Goal: Task Accomplishment & Management: Manage account settings

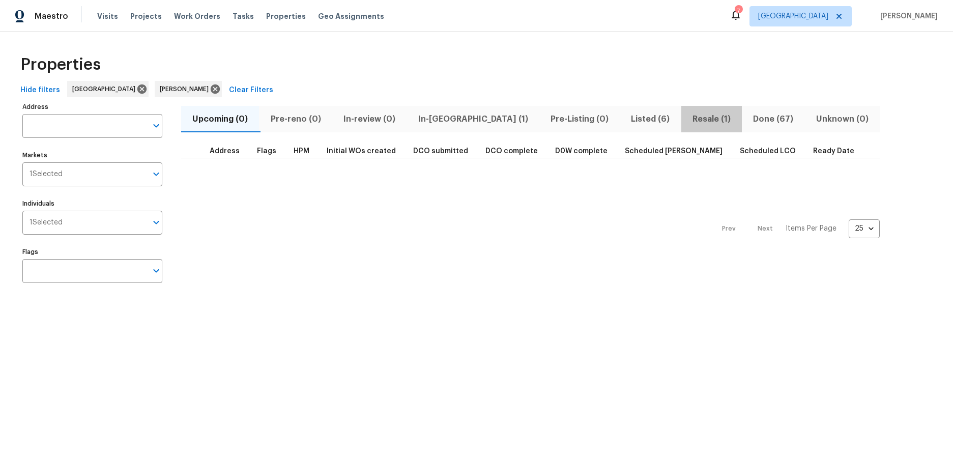
click at [687, 118] on span "Resale (1)" at bounding box center [711, 119] width 48 height 14
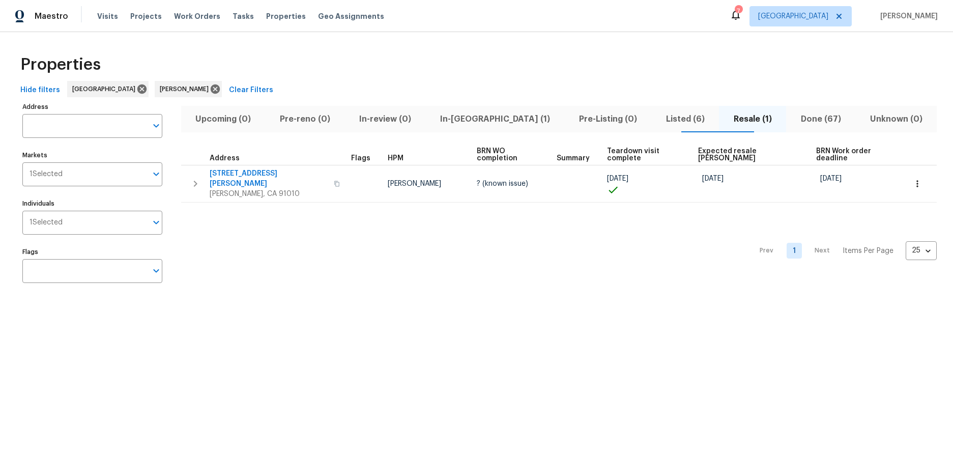
click at [430, 299] on div "Properties Hide filters [GEOGRAPHIC_DATA] [PERSON_NAME] Clear Filters Address A…" at bounding box center [476, 170] width 953 height 277
click at [657, 117] on span "Listed (6)" at bounding box center [684, 119] width 55 height 14
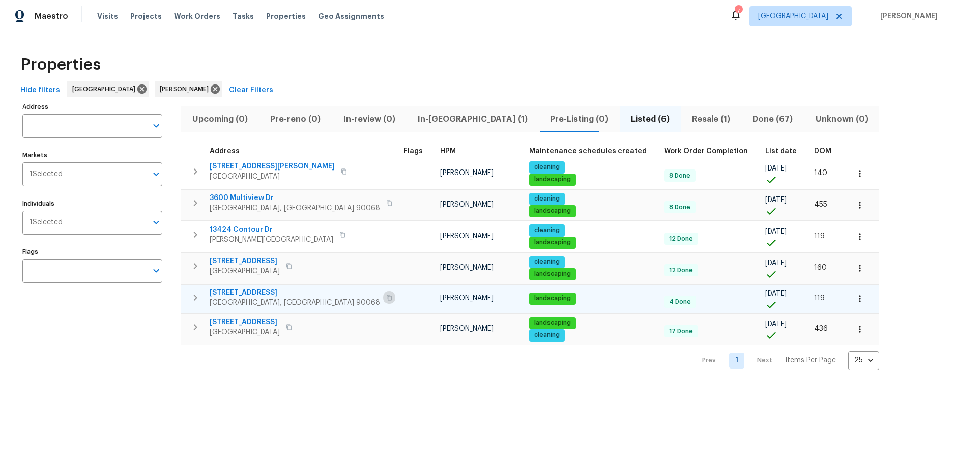
click at [383, 296] on button "button" at bounding box center [389, 297] width 12 height 14
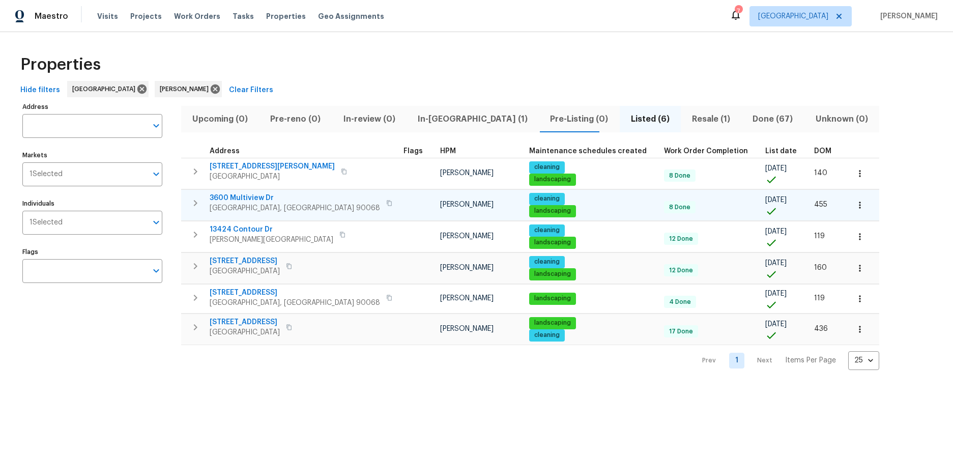
click at [386, 202] on icon "button" at bounding box center [389, 203] width 6 height 6
click at [421, 366] on div "Prev 1 Next Items Per Page 25 25 ​" at bounding box center [530, 357] width 698 height 25
click at [387, 202] on icon "button" at bounding box center [389, 203] width 5 height 6
click at [101, 10] on div "Visits Projects Work Orders Tasks Properties Geo Assignments" at bounding box center [246, 16] width 299 height 20
click at [102, 14] on span "Visits" at bounding box center [107, 16] width 21 height 10
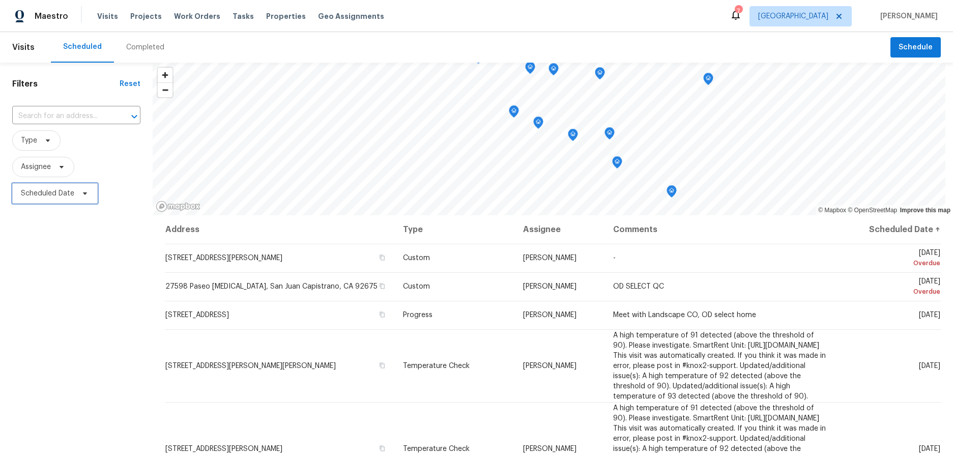
click at [49, 194] on span "Scheduled Date" at bounding box center [47, 193] width 53 height 10
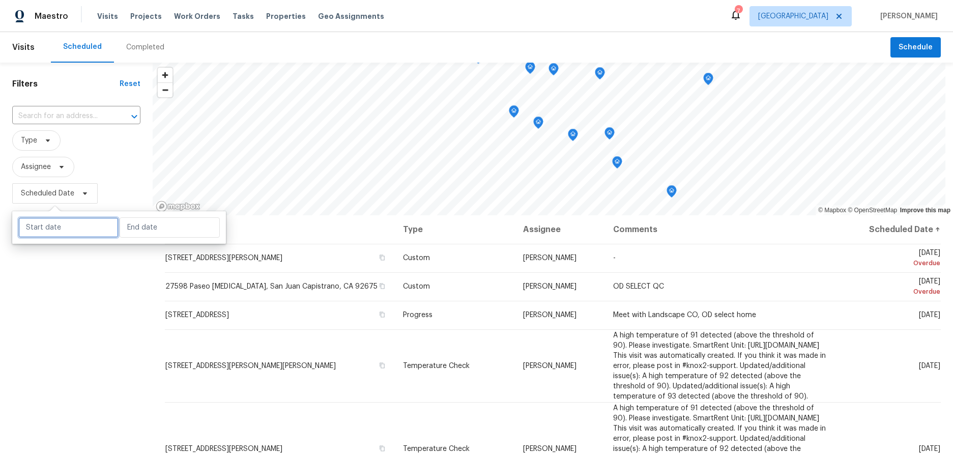
click at [51, 222] on input "text" at bounding box center [68, 227] width 100 height 20
select select "7"
select select "2025"
select select "8"
select select "2025"
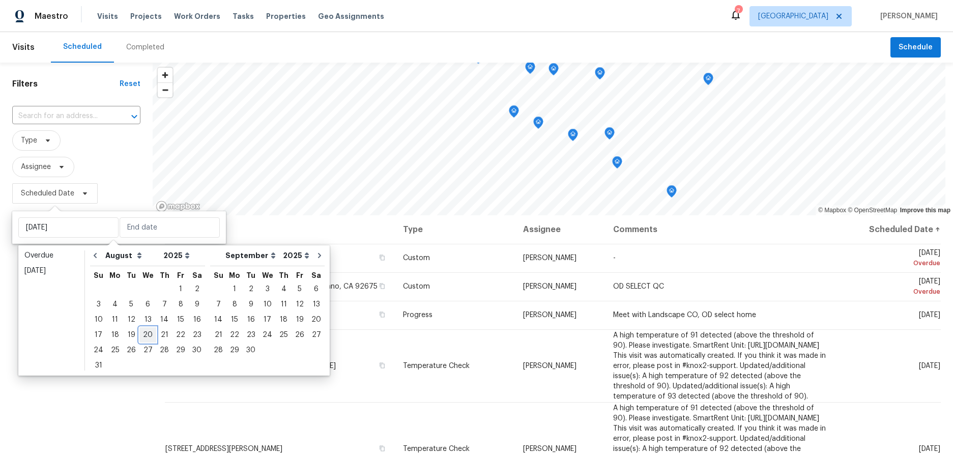
click at [140, 334] on div "20" at bounding box center [147, 335] width 17 height 14
type input "Wed, Aug 20"
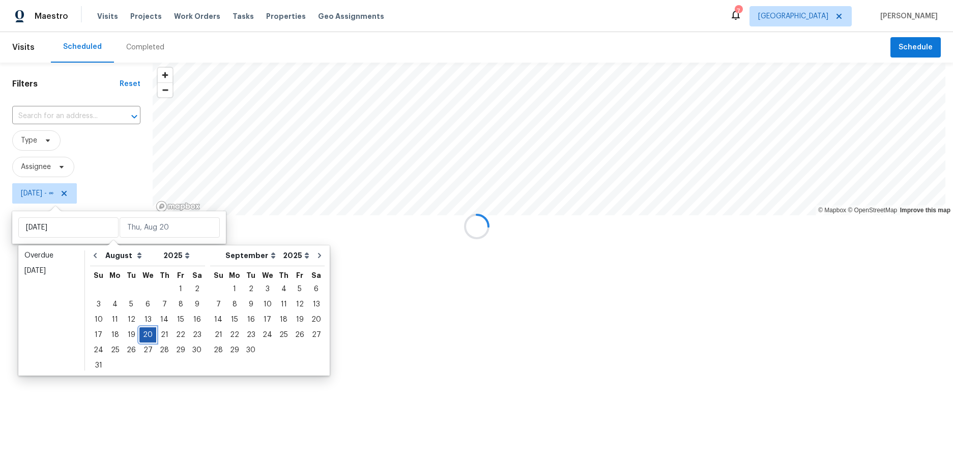
click at [140, 334] on div "20" at bounding box center [147, 335] width 17 height 14
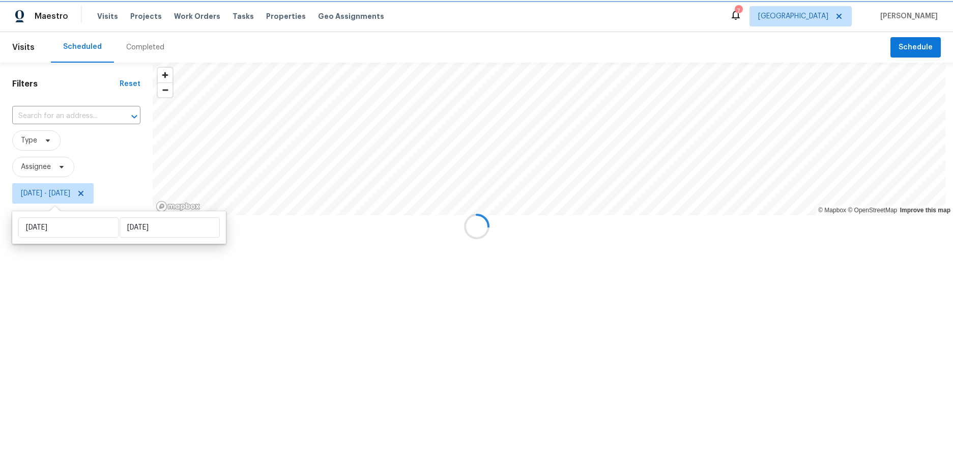
type input "Wed, Aug 20"
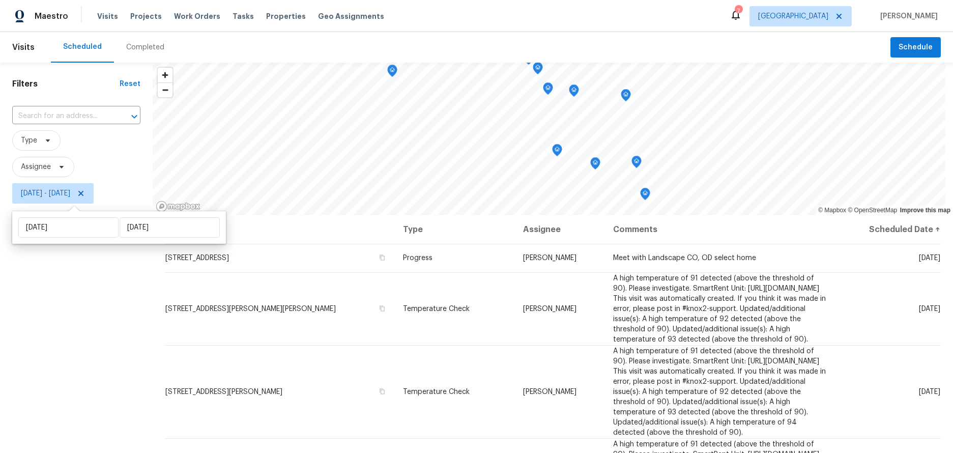
click at [71, 343] on div "Filters Reset ​ Type Assignee Wed, Aug 20 - Wed, Aug 20" at bounding box center [76, 320] width 153 height 515
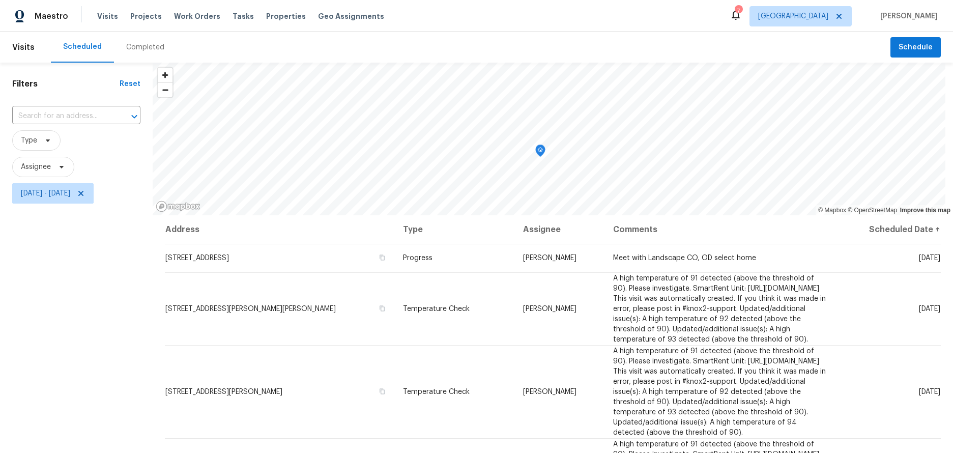
click at [80, 296] on div "Filters Reset ​ Type Assignee Wed, Aug 20 - Wed, Aug 20" at bounding box center [76, 320] width 153 height 515
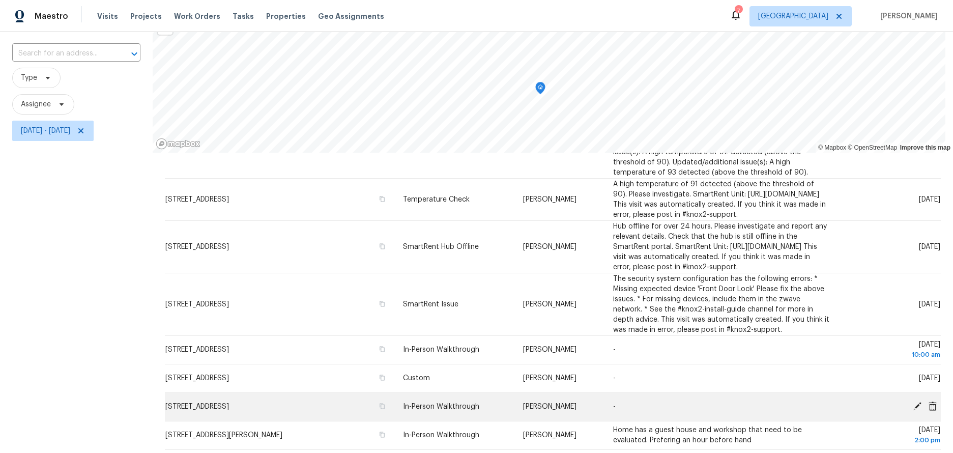
scroll to position [132, 0]
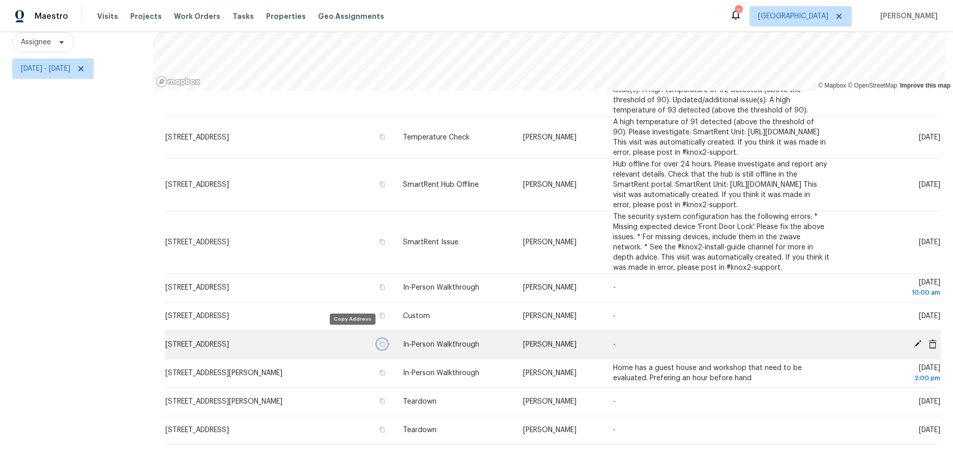
click at [379, 341] on icon "button" at bounding box center [382, 344] width 6 height 6
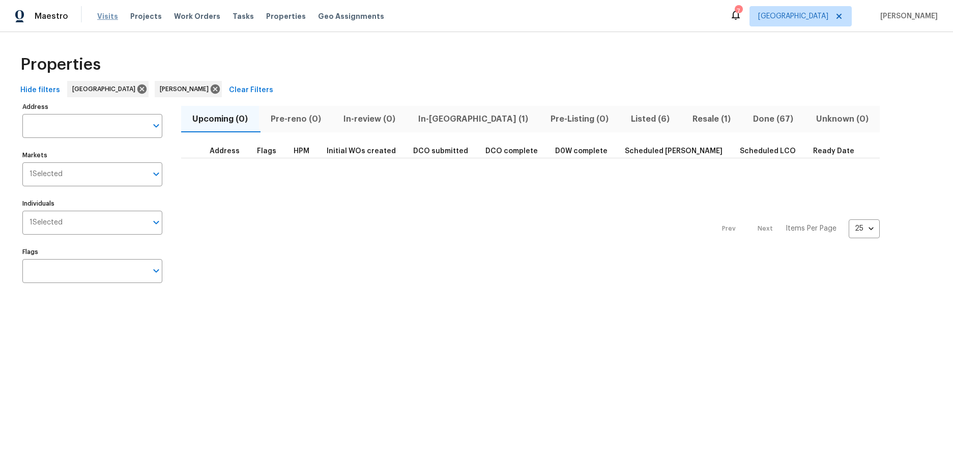
click at [110, 16] on span "Visits" at bounding box center [107, 16] width 21 height 10
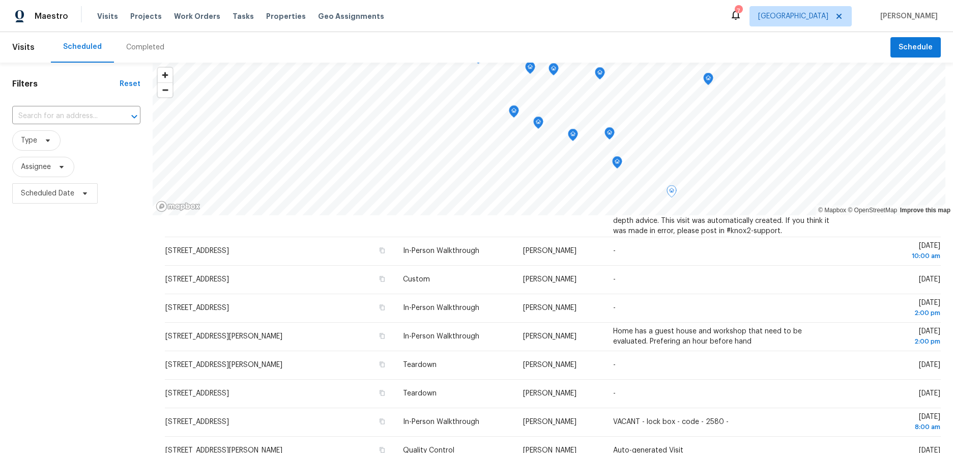
scroll to position [509, 0]
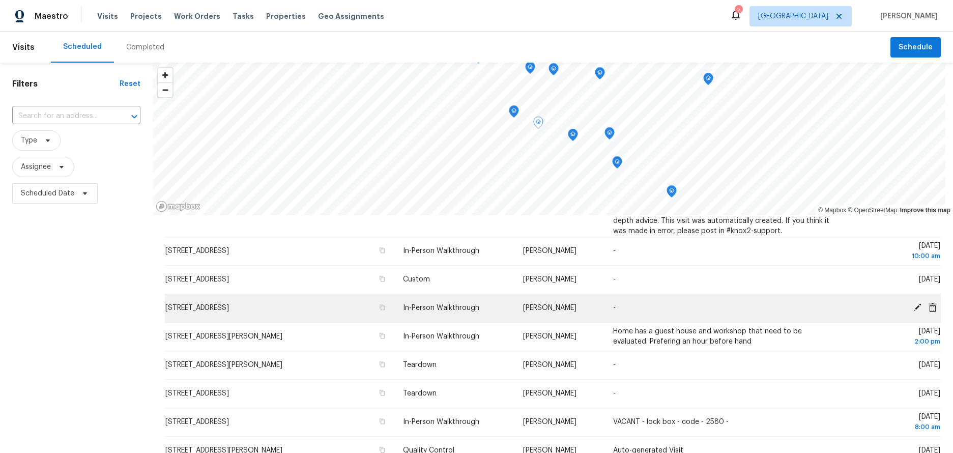
click at [913, 312] on icon at bounding box center [917, 307] width 9 height 9
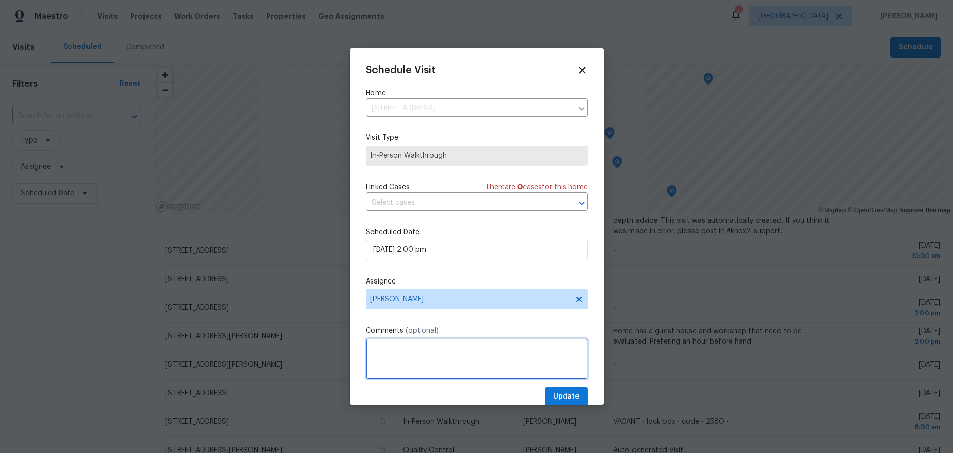
click at [409, 348] on textarea at bounding box center [477, 358] width 222 height 41
click at [387, 360] on textarea at bounding box center [477, 358] width 222 height 41
paste textarea "1. Press checkmark button to wake lock up 2. Enter 517776 3. Press the checkmark"
type textarea "1. Press checkmark button to wake lock up 2. Enter 517776 3. Press the checkmark"
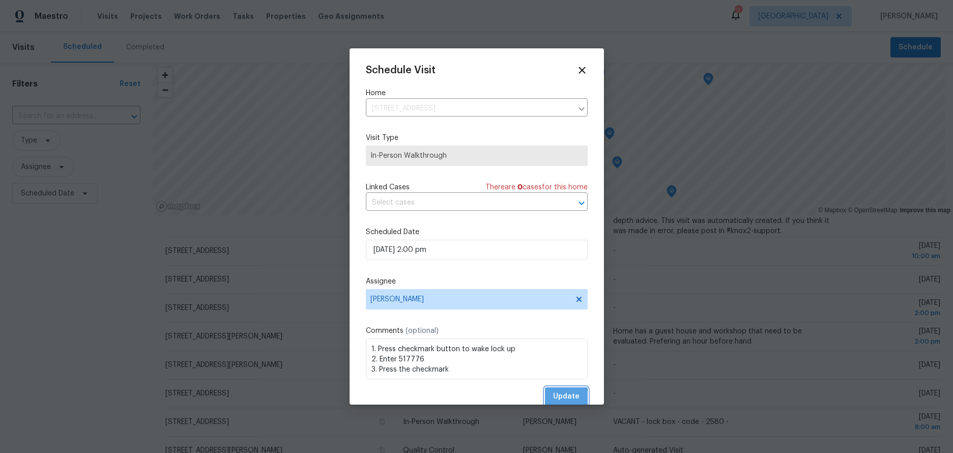
click at [554, 397] on span "Update" at bounding box center [566, 396] width 26 height 13
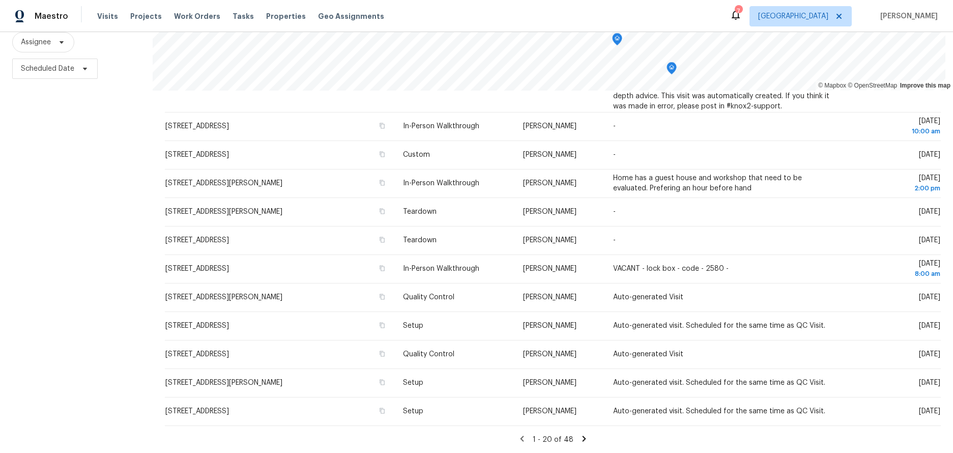
scroll to position [183, 0]
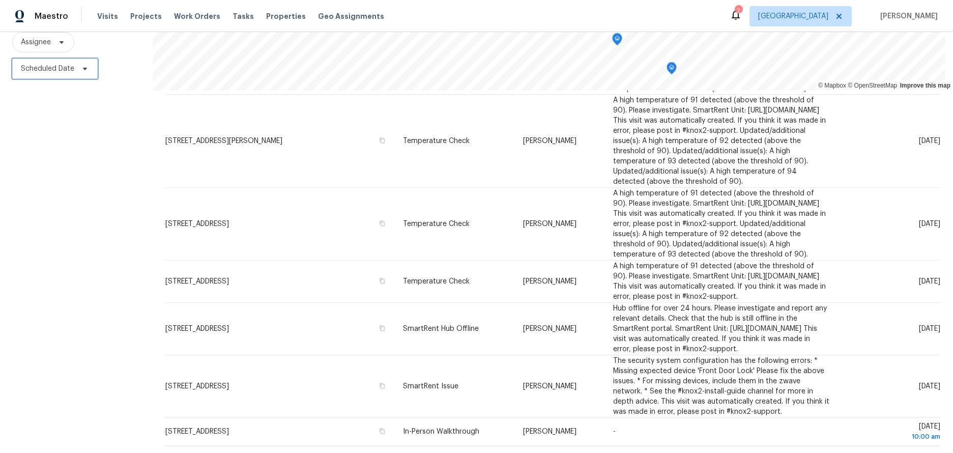
click at [49, 64] on span "Scheduled Date" at bounding box center [47, 69] width 53 height 10
click at [57, 94] on input "text" at bounding box center [68, 95] width 100 height 20
select select "7"
select select "2025"
select select "8"
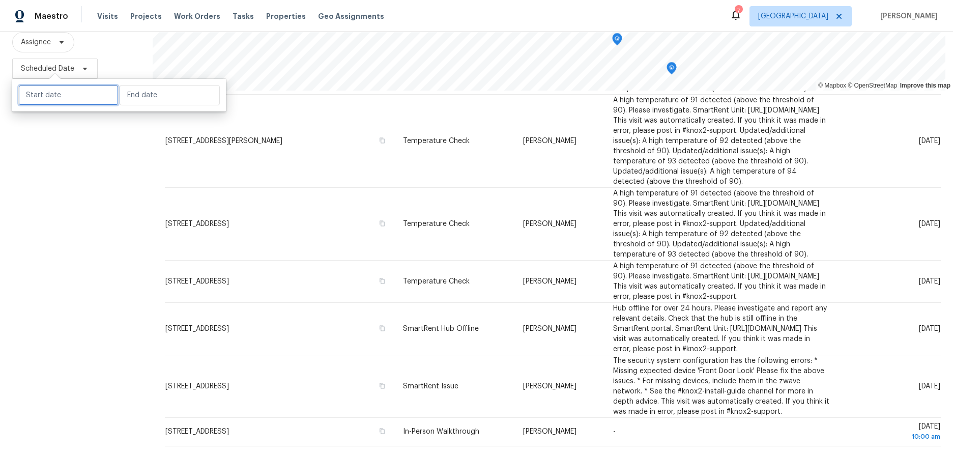
select select "2025"
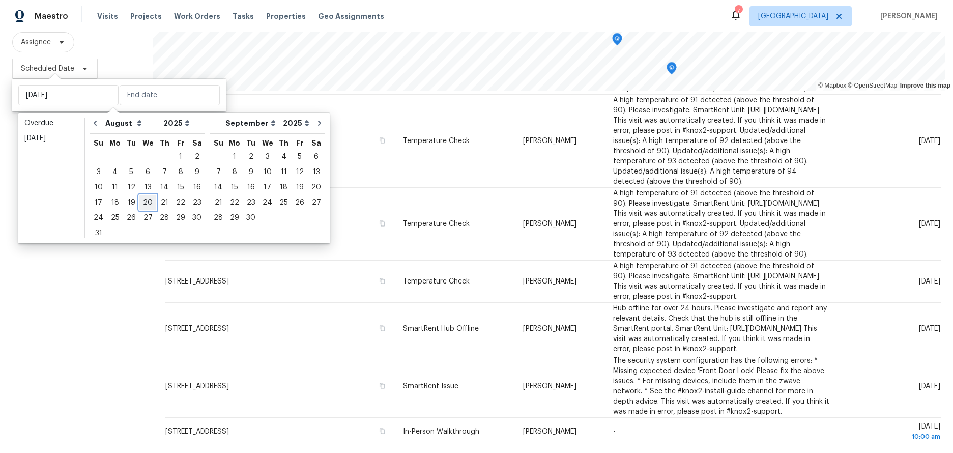
click at [146, 201] on div "20" at bounding box center [147, 202] width 17 height 14
type input "Wed, Aug 20"
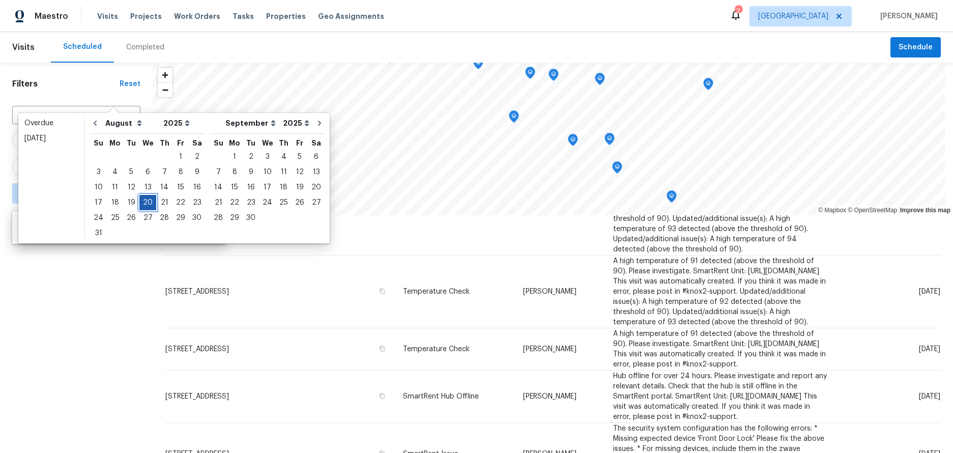
click at [147, 201] on div "20" at bounding box center [147, 202] width 17 height 14
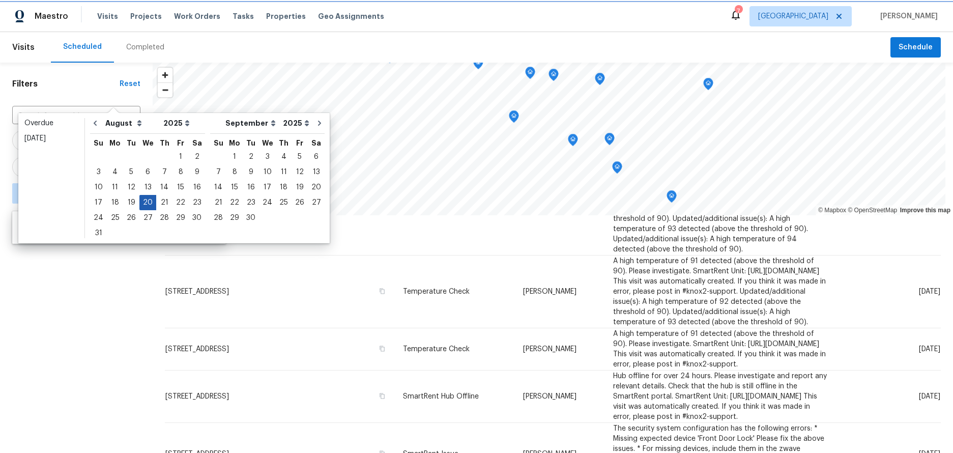
type input "Wed, Aug 20"
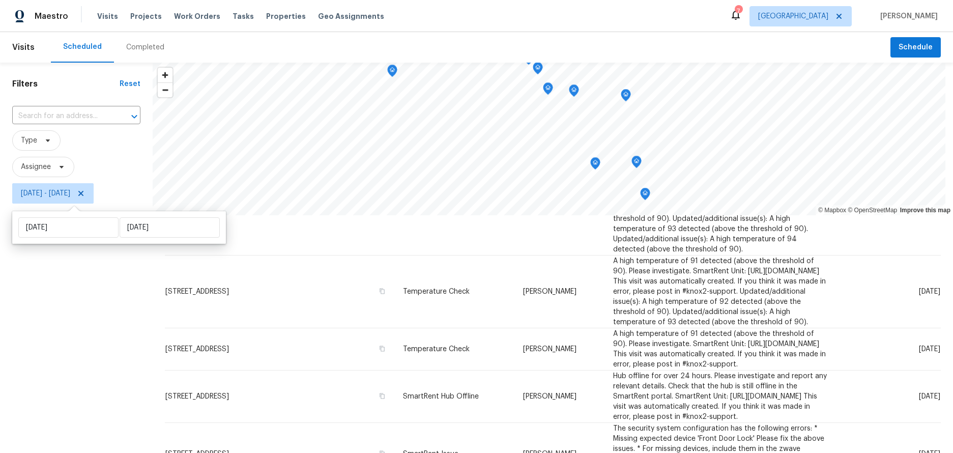
click at [77, 272] on div "Filters Reset ​ Type Assignee Wed, Aug 20 - Wed, Aug 20" at bounding box center [76, 320] width 153 height 515
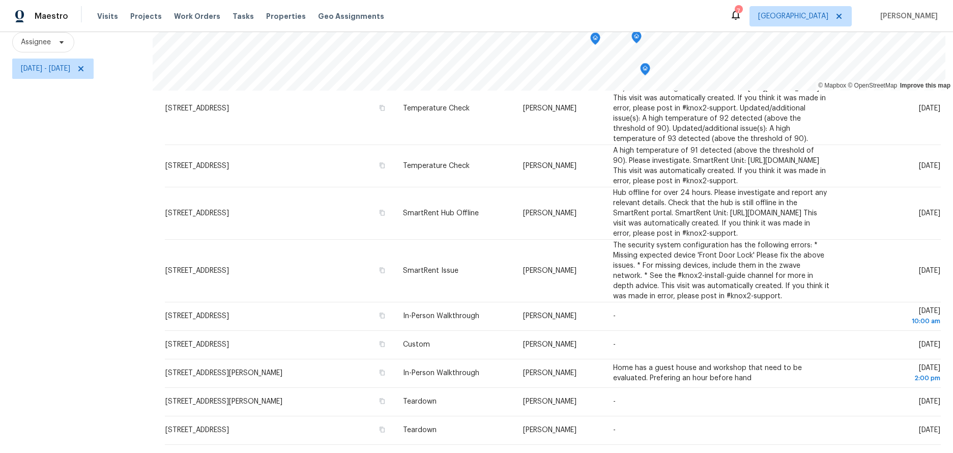
scroll to position [132, 0]
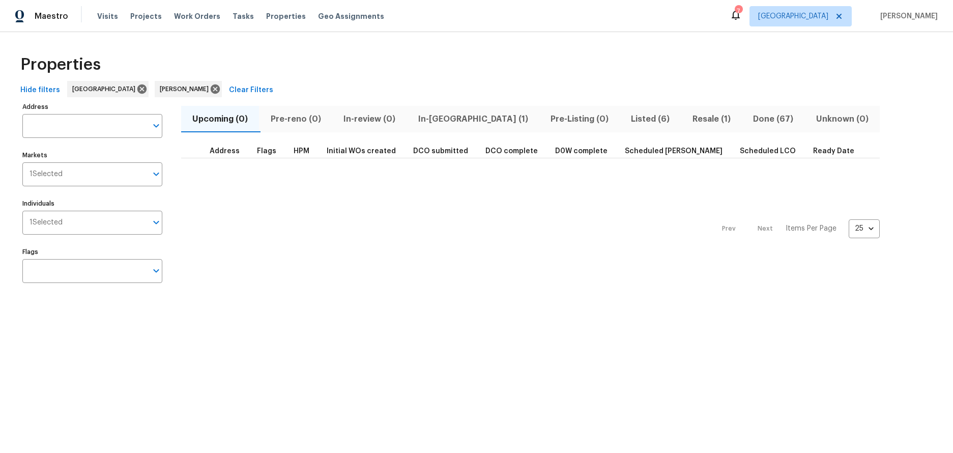
click at [626, 115] on span "Listed (6)" at bounding box center [650, 119] width 49 height 14
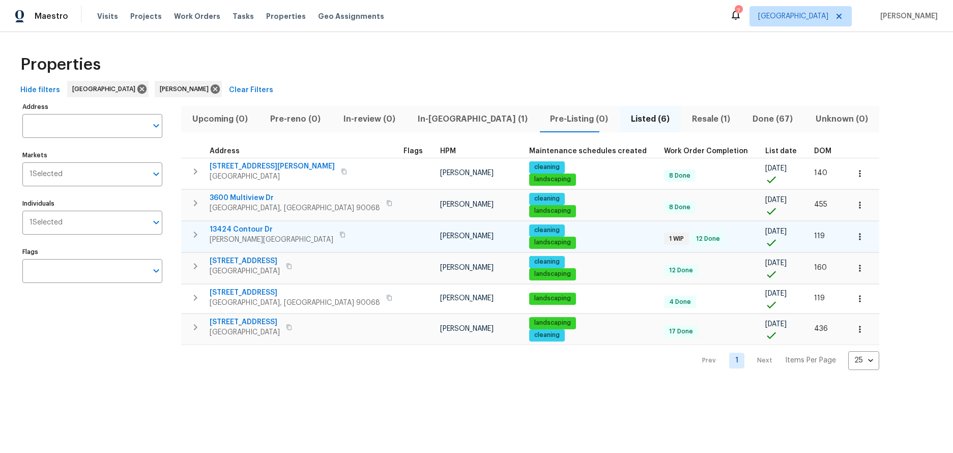
click at [245, 231] on span "13424 Contour Dr" at bounding box center [272, 229] width 124 height 10
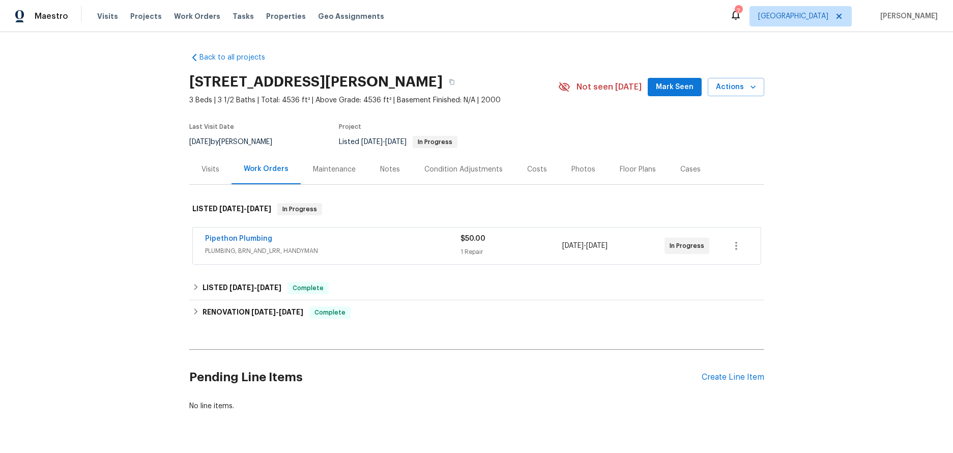
click at [332, 231] on div "Pipethon Plumbing PLUMBING, BRN_AND_LRR, HANDYMAN $50.00 1 Repair [DATE] - [DAT…" at bounding box center [477, 245] width 568 height 37
click at [324, 242] on div "Pipethon Plumbing" at bounding box center [332, 240] width 255 height 12
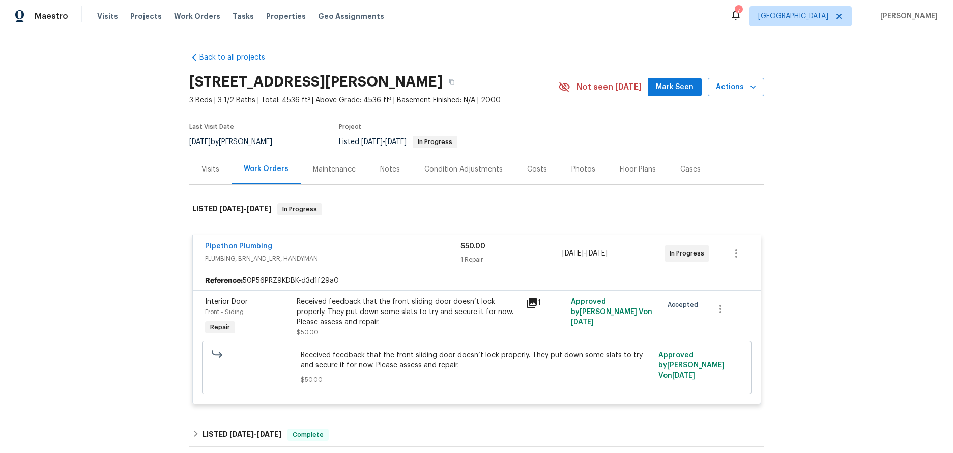
click at [530, 304] on icon at bounding box center [532, 303] width 12 height 12
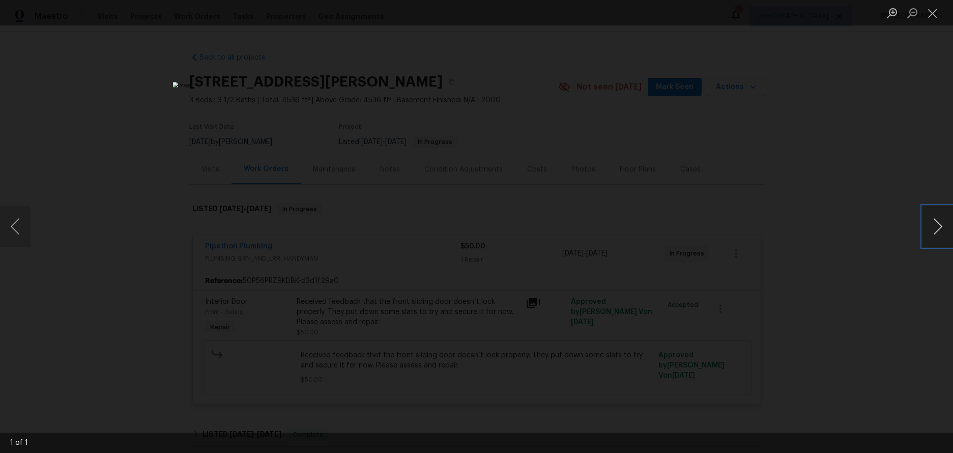
click at [937, 228] on button "Next image" at bounding box center [937, 226] width 31 height 41
click at [14, 222] on button "Previous image" at bounding box center [15, 226] width 31 height 41
click at [928, 9] on button "Close lightbox" at bounding box center [932, 13] width 20 height 18
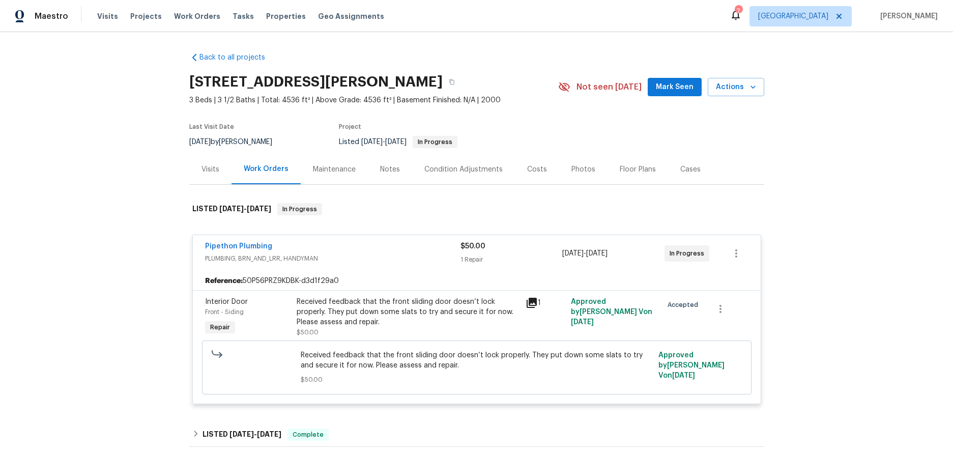
click at [853, 168] on div "Back to all projects [STREET_ADDRESS][PERSON_NAME] 3 Beds | 3 1/2 Baths | Total…" at bounding box center [476, 242] width 953 height 421
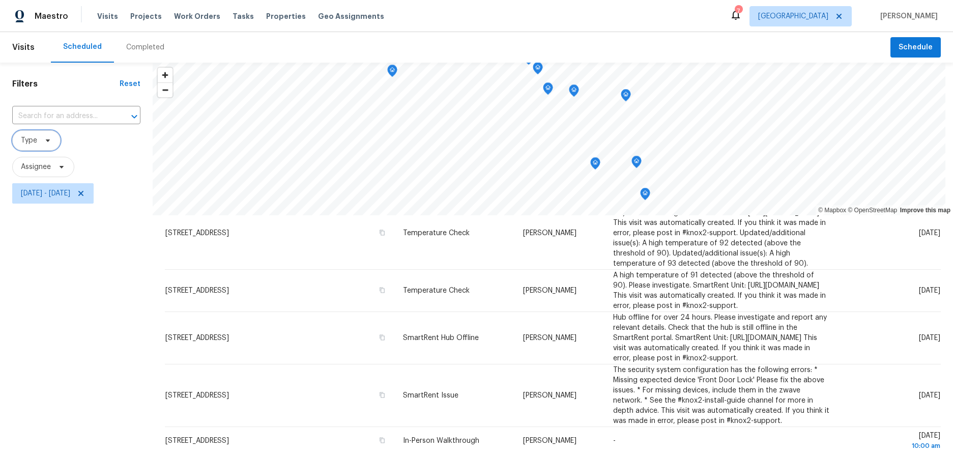
click at [35, 139] on span "Type" at bounding box center [29, 140] width 16 height 10
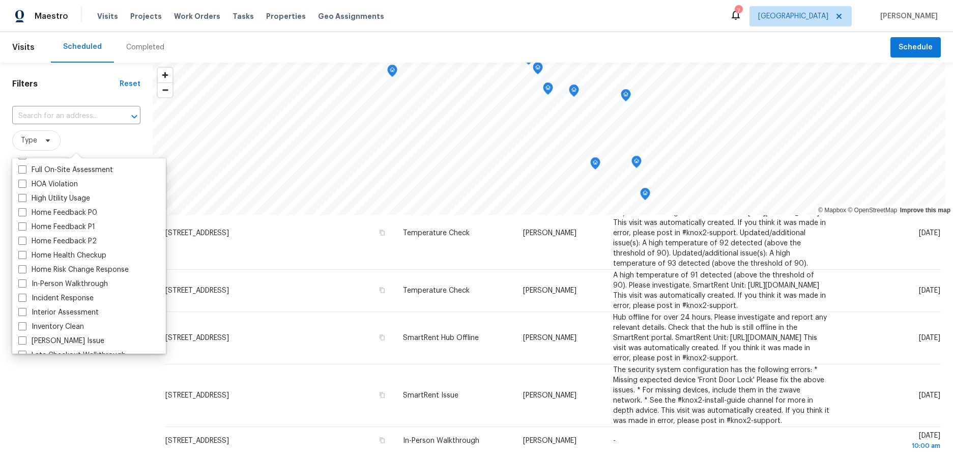
scroll to position [356, 0]
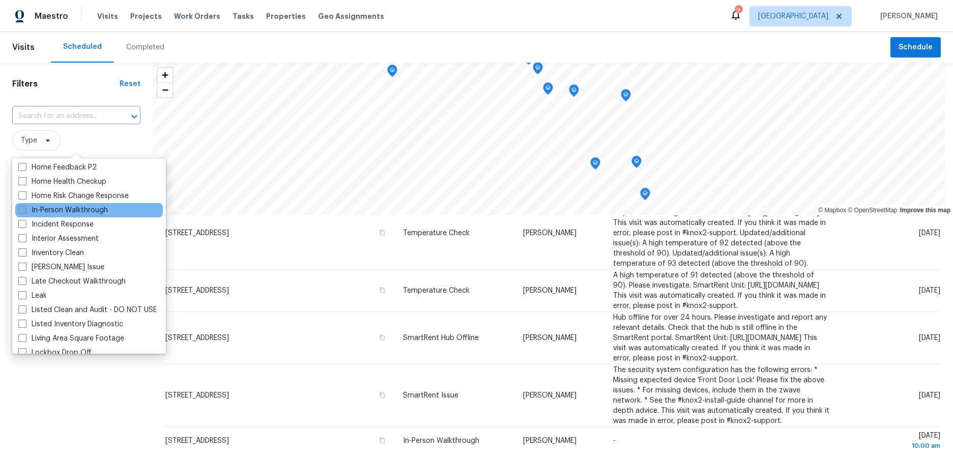
click at [21, 210] on span at bounding box center [22, 210] width 8 height 8
click at [21, 210] on input "In-Person Walkthrough" at bounding box center [21, 208] width 7 height 7
checkbox input "true"
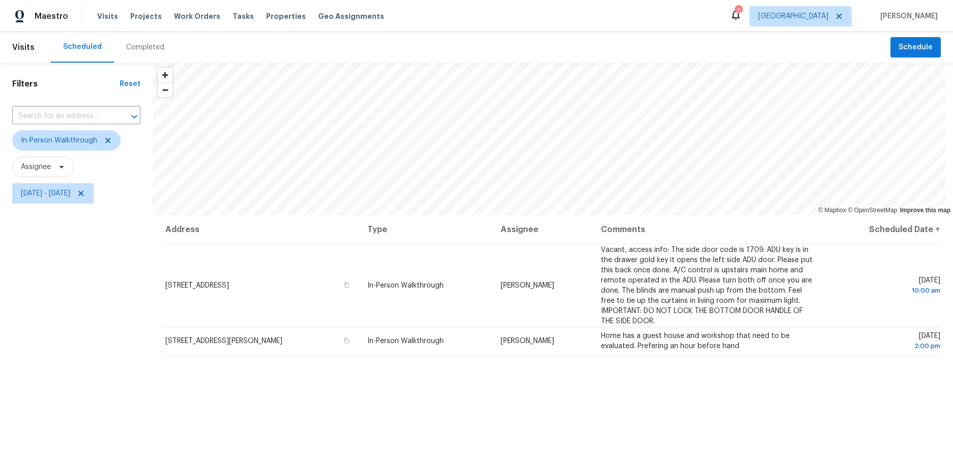
click at [49, 412] on div "Filters Reset ​ In-Person Walkthrough Assignee Wed, Aug 20 - Wed, Aug 20" at bounding box center [76, 320] width 153 height 515
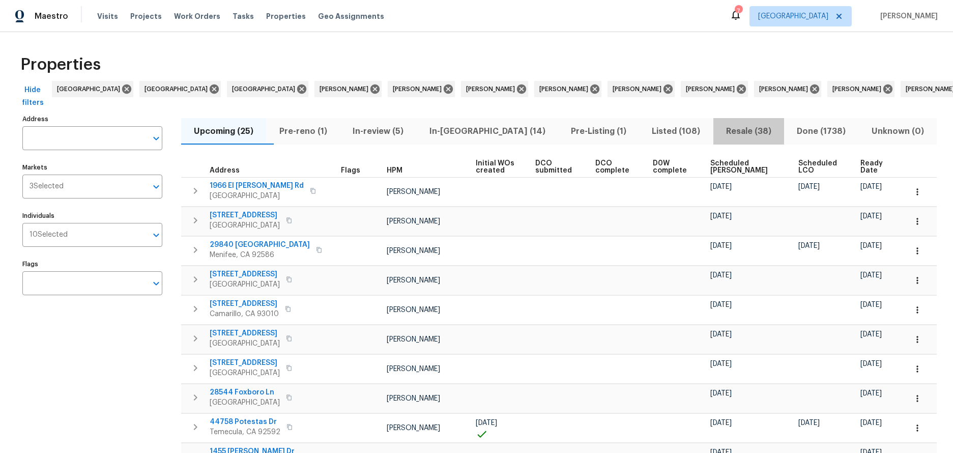
click at [724, 130] on span "Resale (38)" at bounding box center [748, 131] width 59 height 14
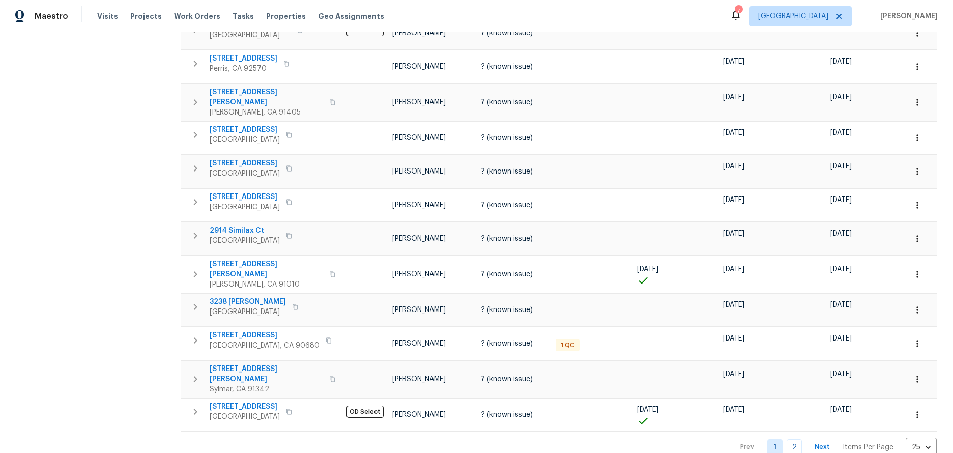
scroll to position [610, 0]
